Goal: Task Accomplishment & Management: Manage account settings

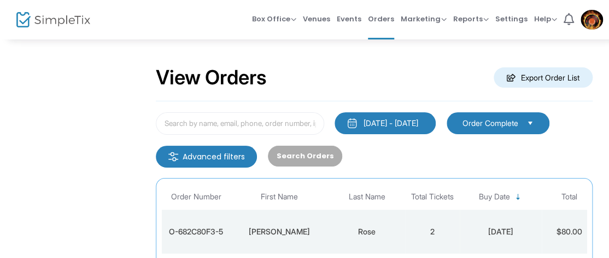
click at [137, 20] on m-brand at bounding box center [69, 19] width 139 height 39
click at [339, 37] on div "Box Office Sell Tickets Bookings Sell Season Pass Venues Memberships Events Ord…" at bounding box center [427, 19] width 363 height 39
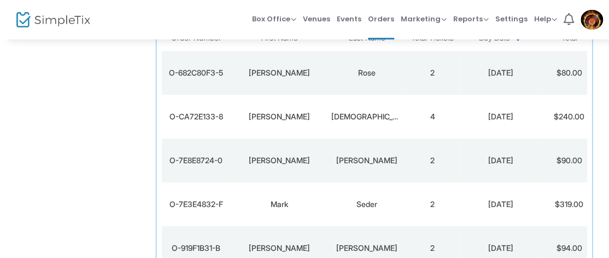
scroll to position [139, 0]
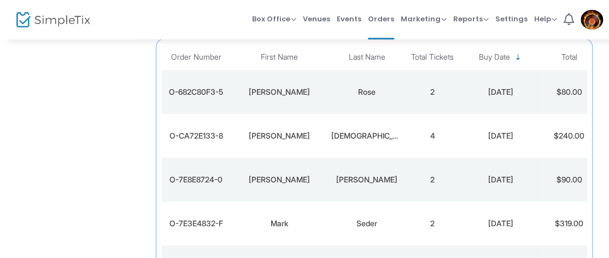
click at [192, 19] on div "Box Office Sell Tickets Bookings Sell Season Pass Venues Memberships Events Ord…" at bounding box center [374, 19] width 470 height 39
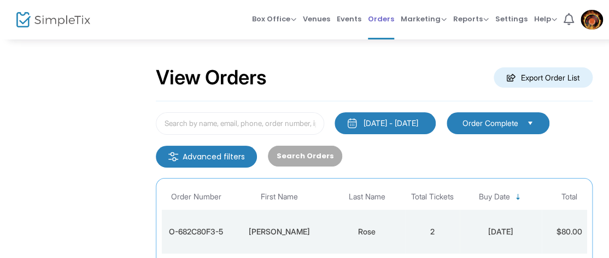
click at [382, 13] on span "Orders" at bounding box center [381, 19] width 26 height 28
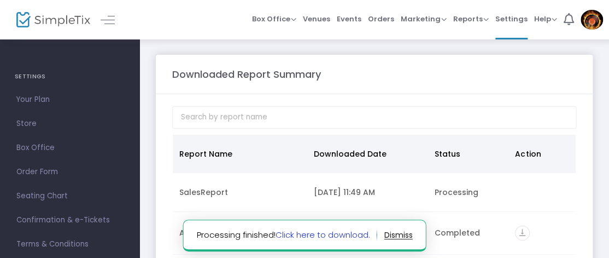
click at [310, 236] on link "Click here to download." at bounding box center [323, 234] width 95 height 11
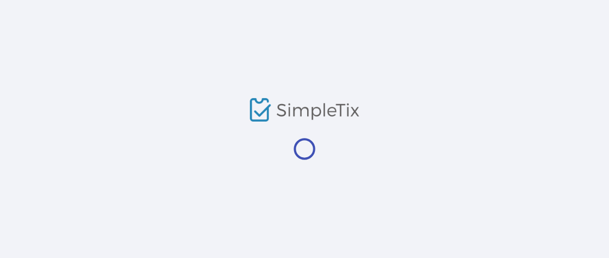
scroll to position [104, 0]
